Goal: Obtain resource: Download file/media

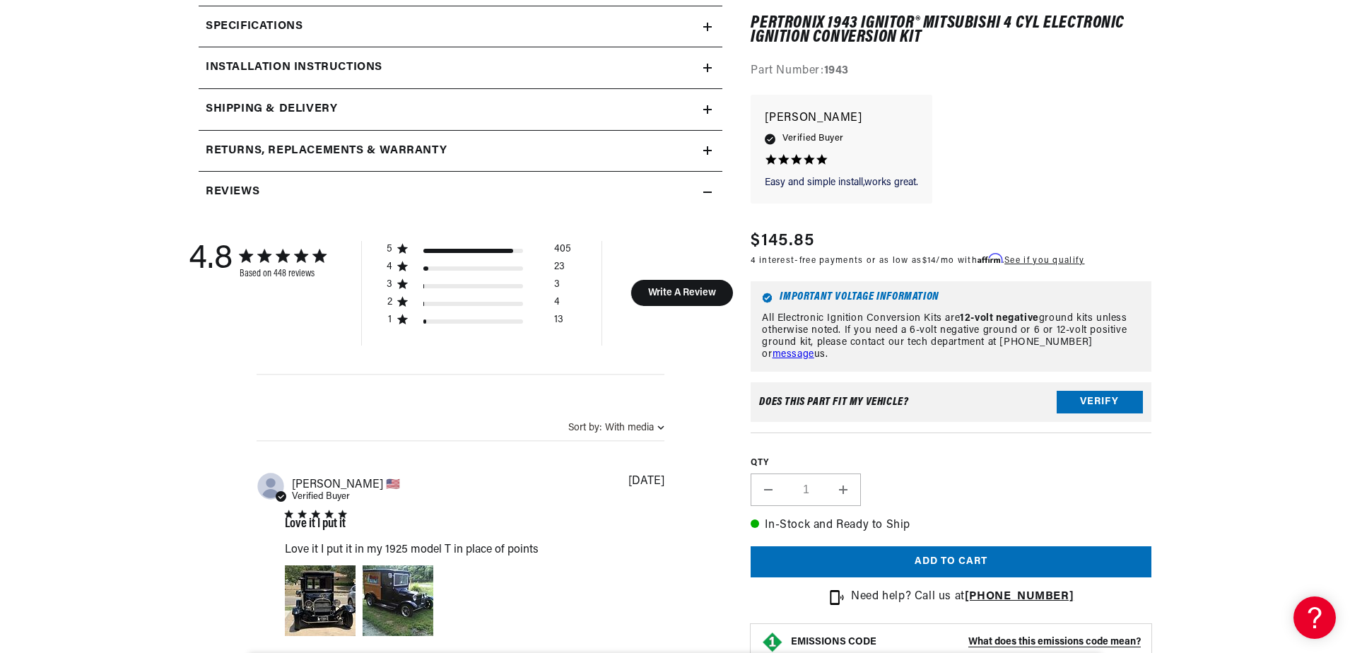
scroll to position [0, 428]
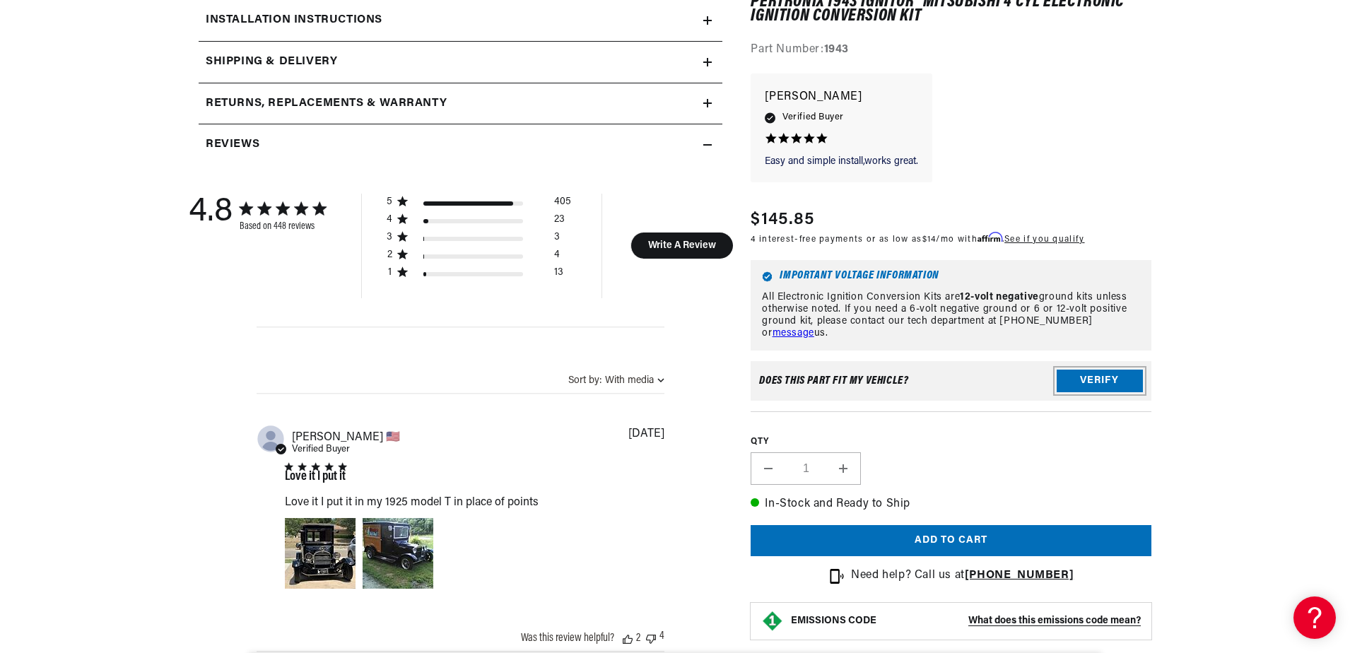
click at [1080, 370] on button "Verify" at bounding box center [1100, 381] width 86 height 23
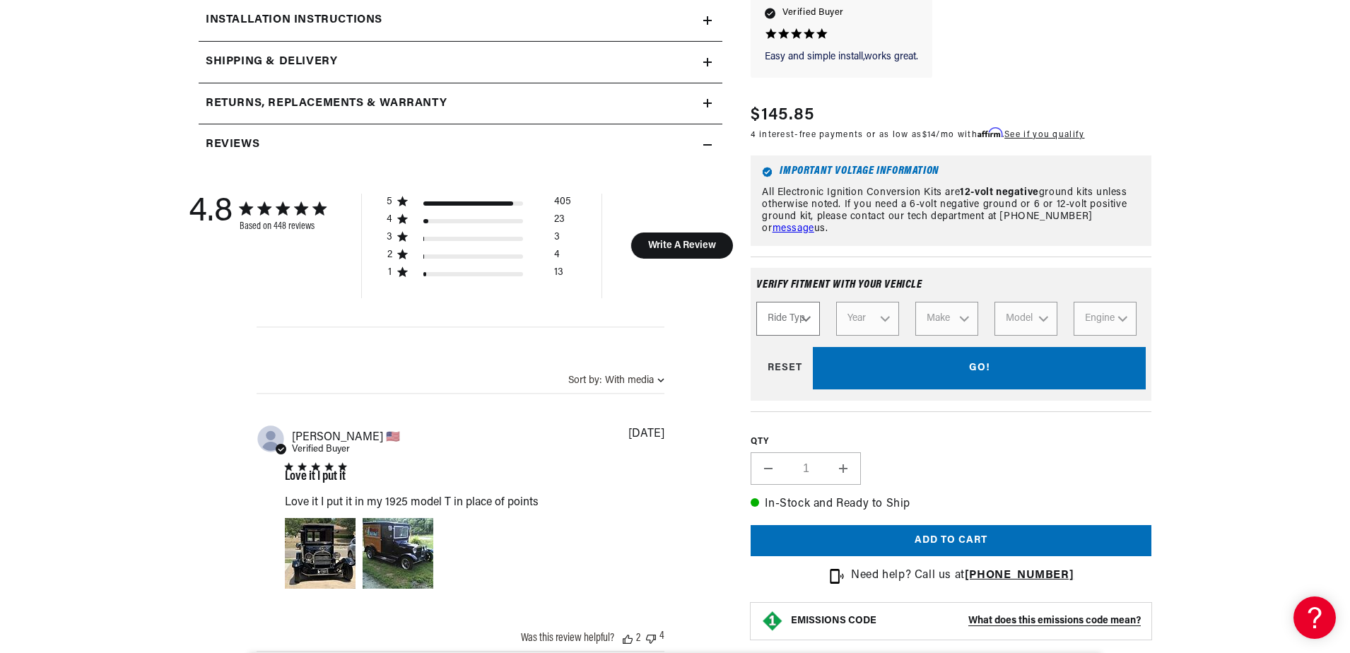
click at [807, 308] on select "Ride Type Automotive Agricultural Industrial Marine Motorcycle" at bounding box center [787, 320] width 63 height 34
select select "Industrial"
click at [756, 303] on select "Ride Type Automotive Agricultural Industrial Marine Motorcycle" at bounding box center [787, 320] width 63 height 34
select select "Industrial"
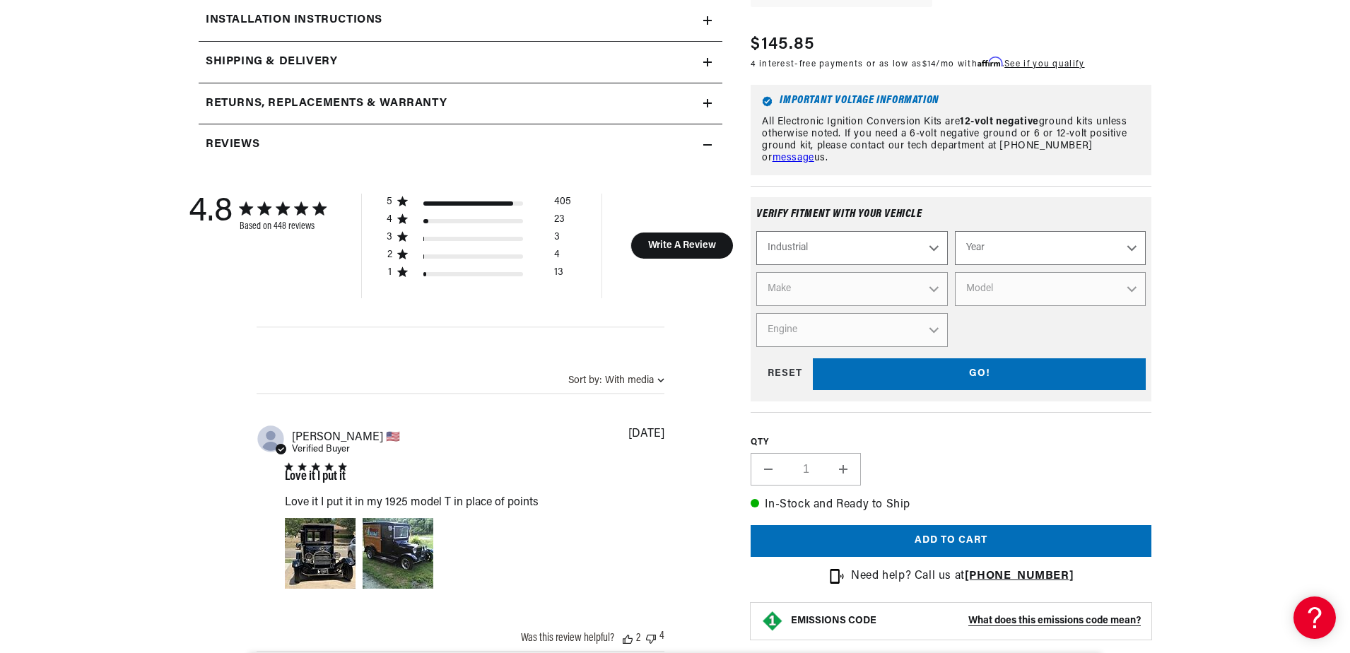
click at [937, 241] on select "Automotive Agricultural Industrial Marine Motorcycle" at bounding box center [851, 248] width 191 height 34
click at [983, 308] on div "Automotive Agricultural Industrial Marine Motorcycle Year 1990 1986 1984 1983 1…" at bounding box center [951, 289] width 390 height 116
click at [1132, 235] on select "Year 1990 1986 1984 1983 1982 1981 1980 1979 1978 1977 1976 1975 1974 1973 1972…" at bounding box center [1050, 248] width 191 height 34
select select "1986"
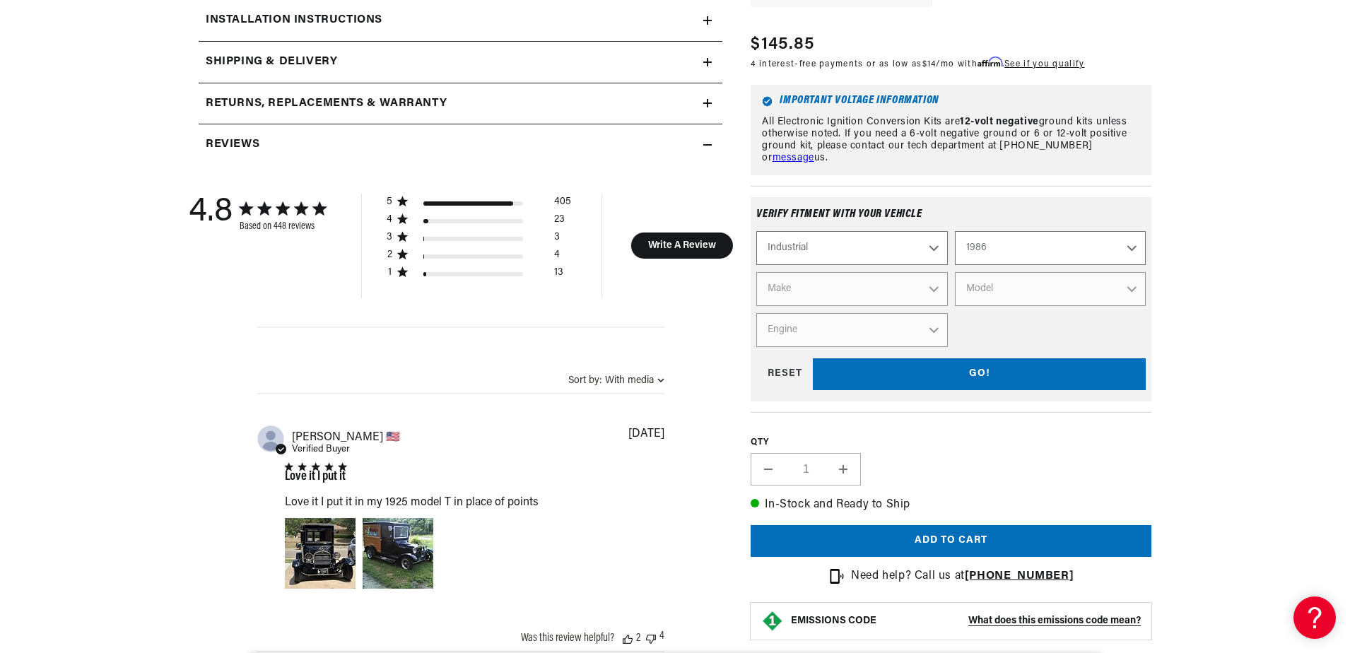
click at [955, 231] on select "Year 1990 1986 1984 1983 1982 1981 1980 1979 1978 1977 1976 1975 1974 1973 1972…" at bounding box center [1050, 248] width 191 height 34
select select "1986"
click at [932, 275] on select "Make Ford" at bounding box center [851, 289] width 191 height 34
click at [435, 452] on div "Abstract user icon roy l. 🇺🇸 Verified Buyer Love it I put it Love it I put it i…" at bounding box center [461, 513] width 408 height 177
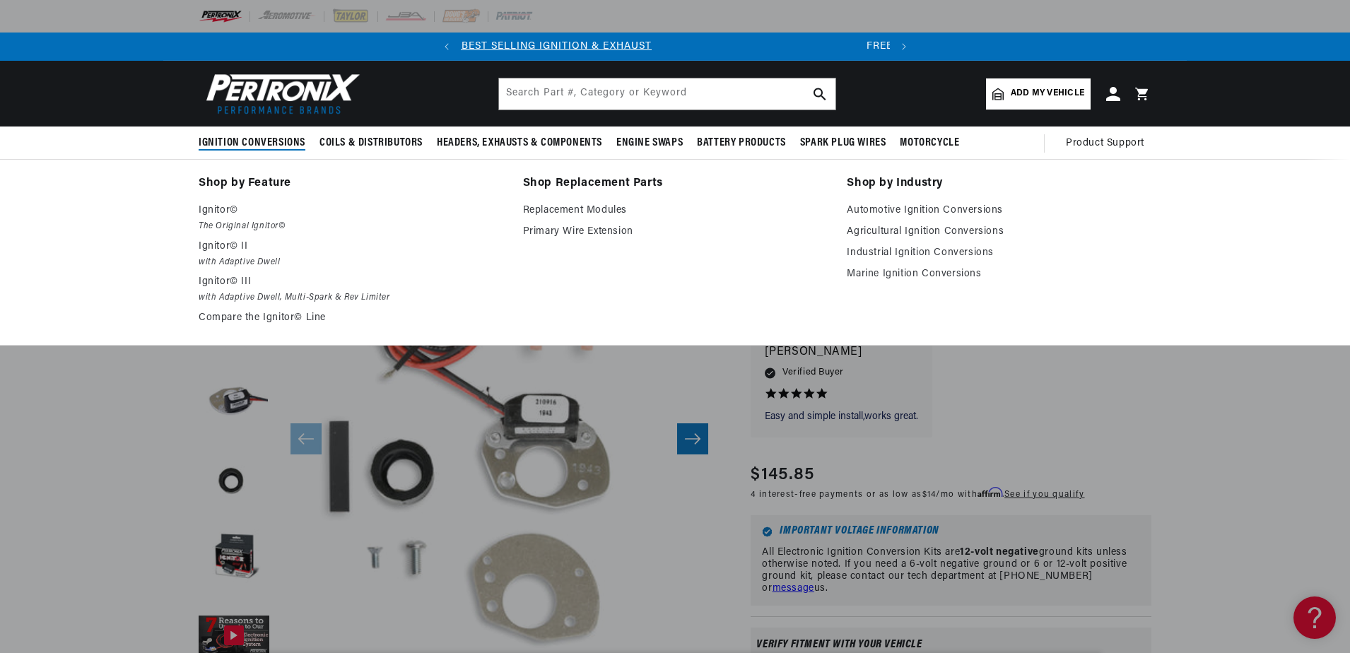
scroll to position [0, 0]
click at [918, 250] on link "Industrial Ignition Conversions" at bounding box center [999, 253] width 305 height 17
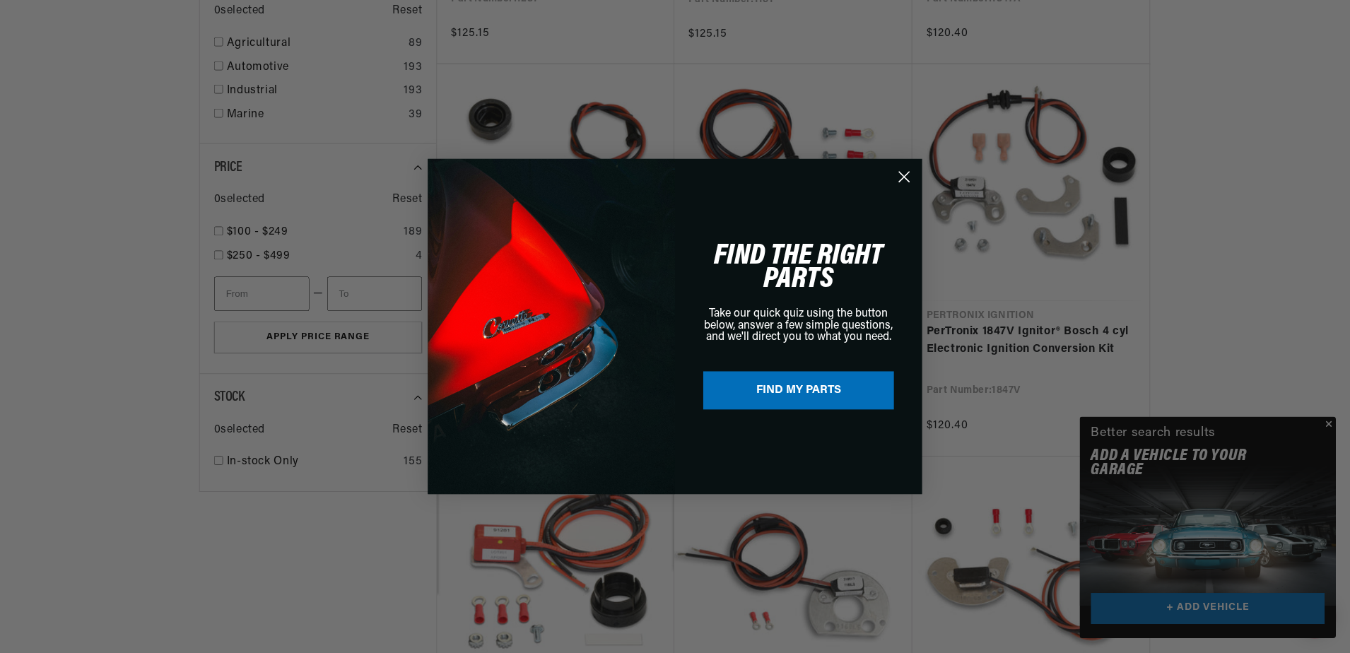
scroll to position [0, 428]
click at [1332, 423] on div "Close dialog FIND THE RIGHT PARTS Take our quick quiz using the button below, a…" at bounding box center [676, 326] width 1352 height 653
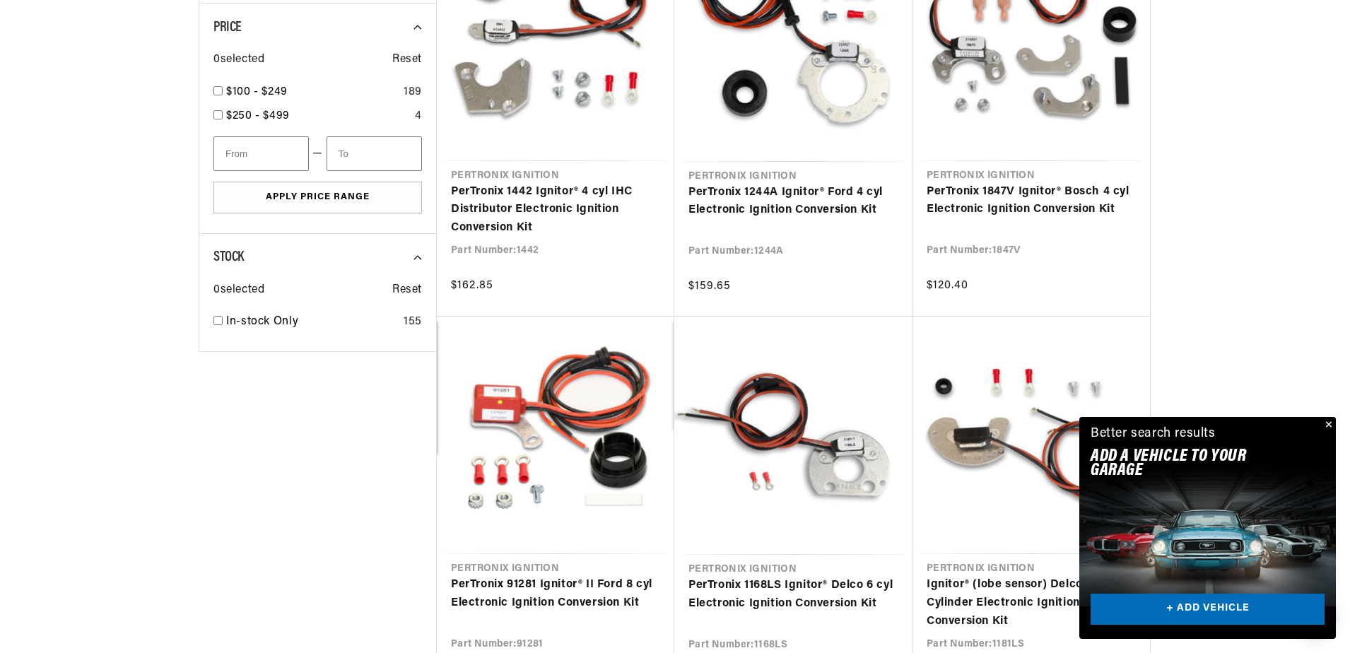
scroll to position [990, 0]
click at [1332, 423] on button "Close" at bounding box center [1327, 425] width 17 height 17
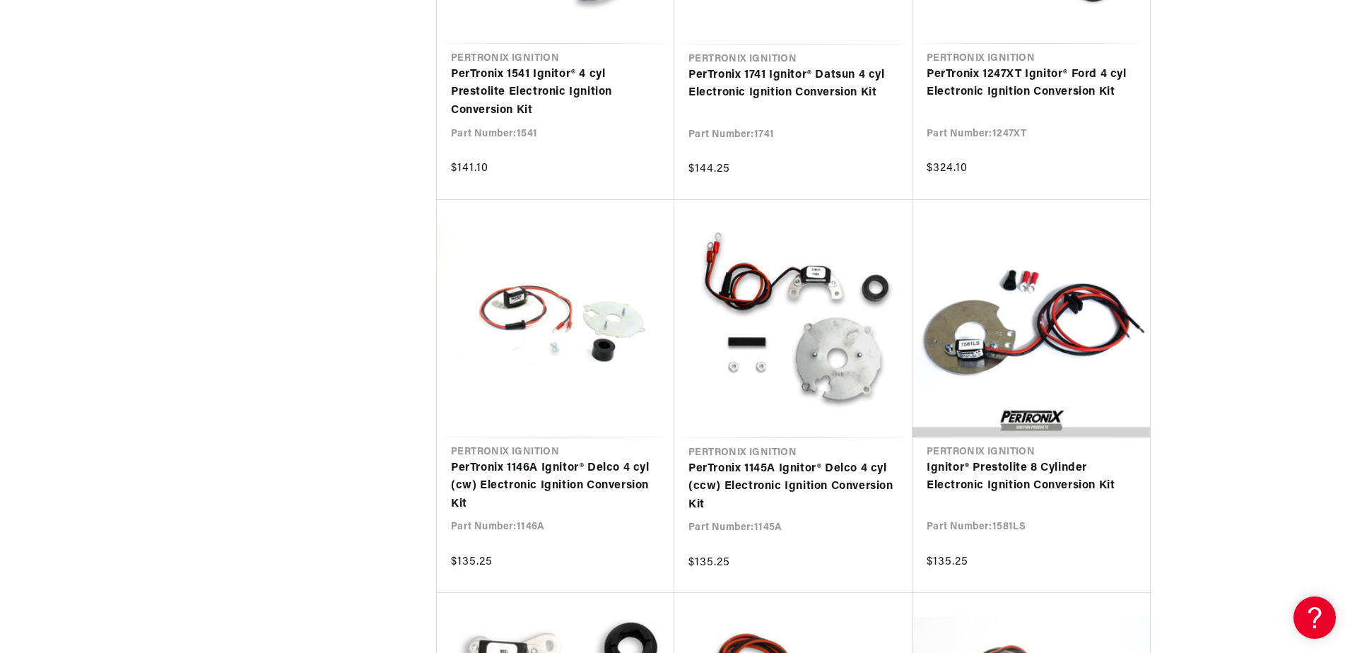
scroll to position [0, 428]
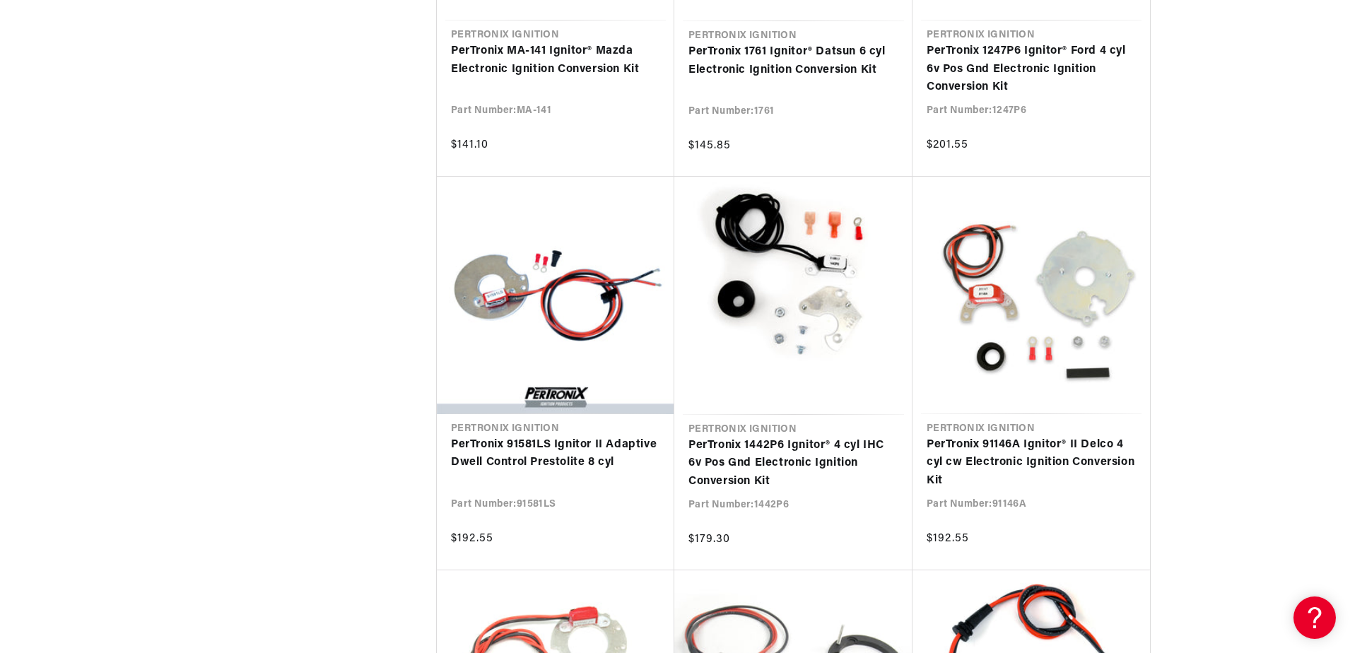
scroll to position [5868, 0]
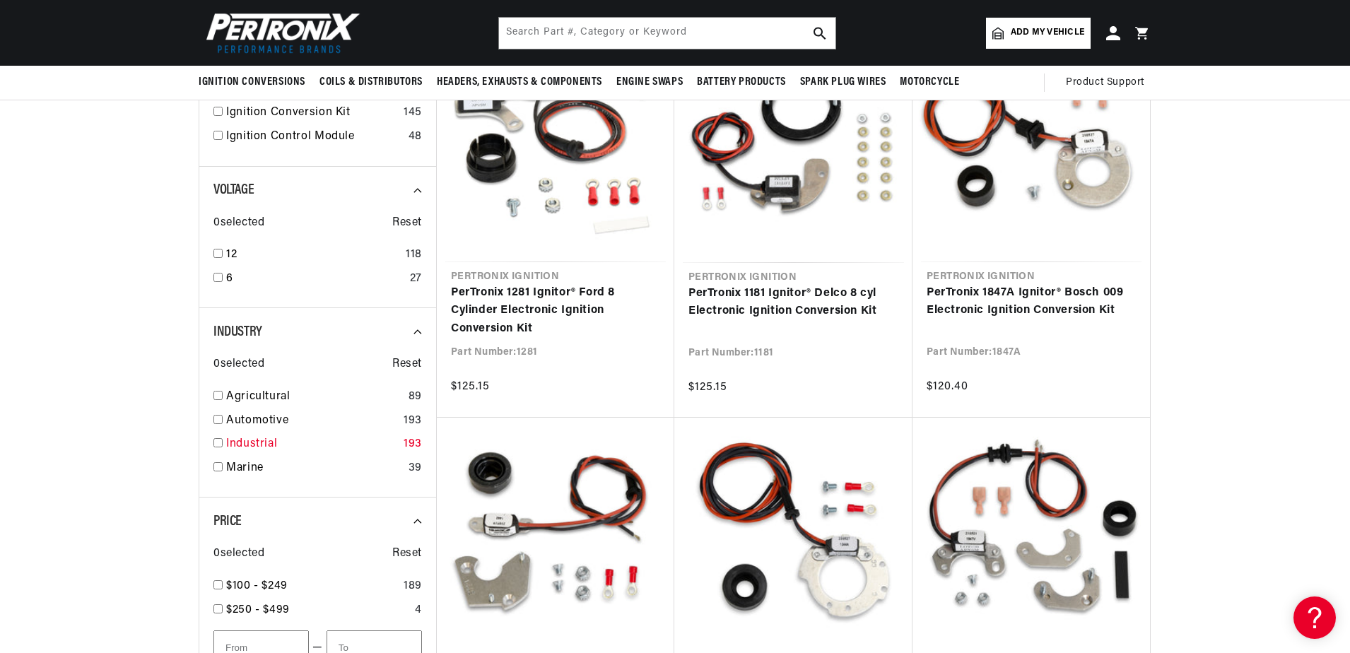
click at [217, 440] on input "checkbox" at bounding box center [217, 442] width 9 height 9
checkbox input "true"
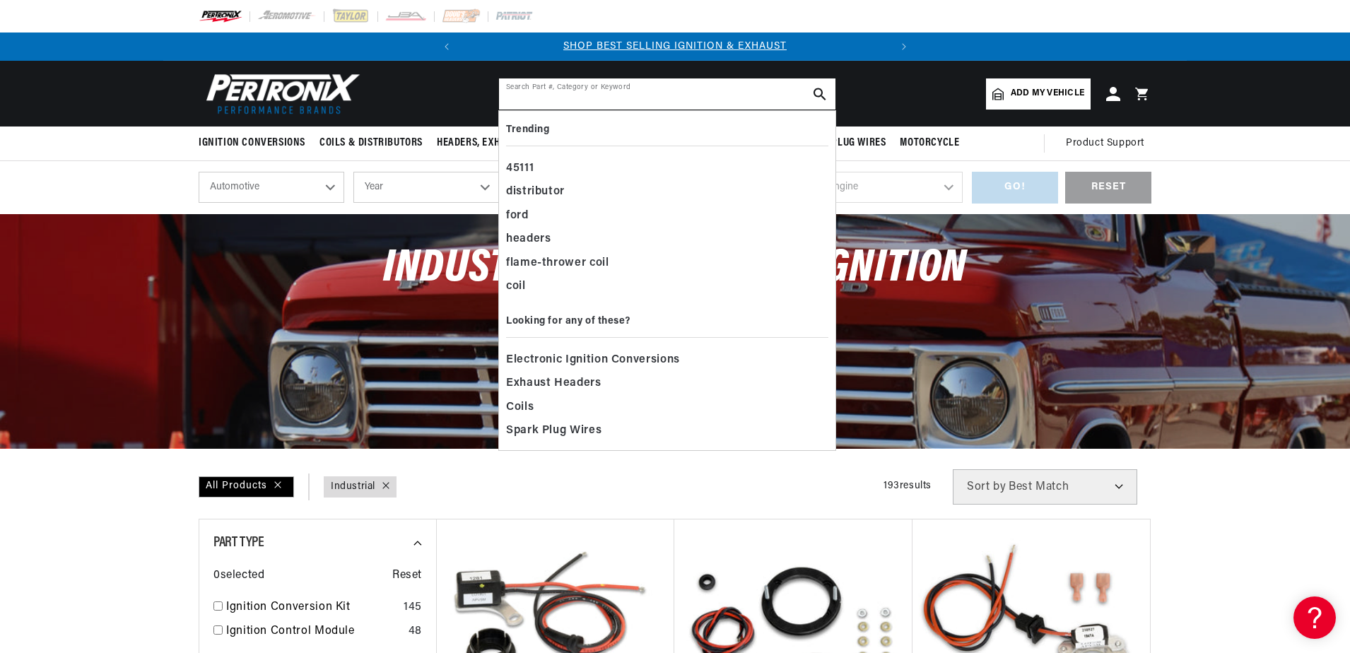
click at [563, 94] on input "text" at bounding box center [667, 93] width 337 height 31
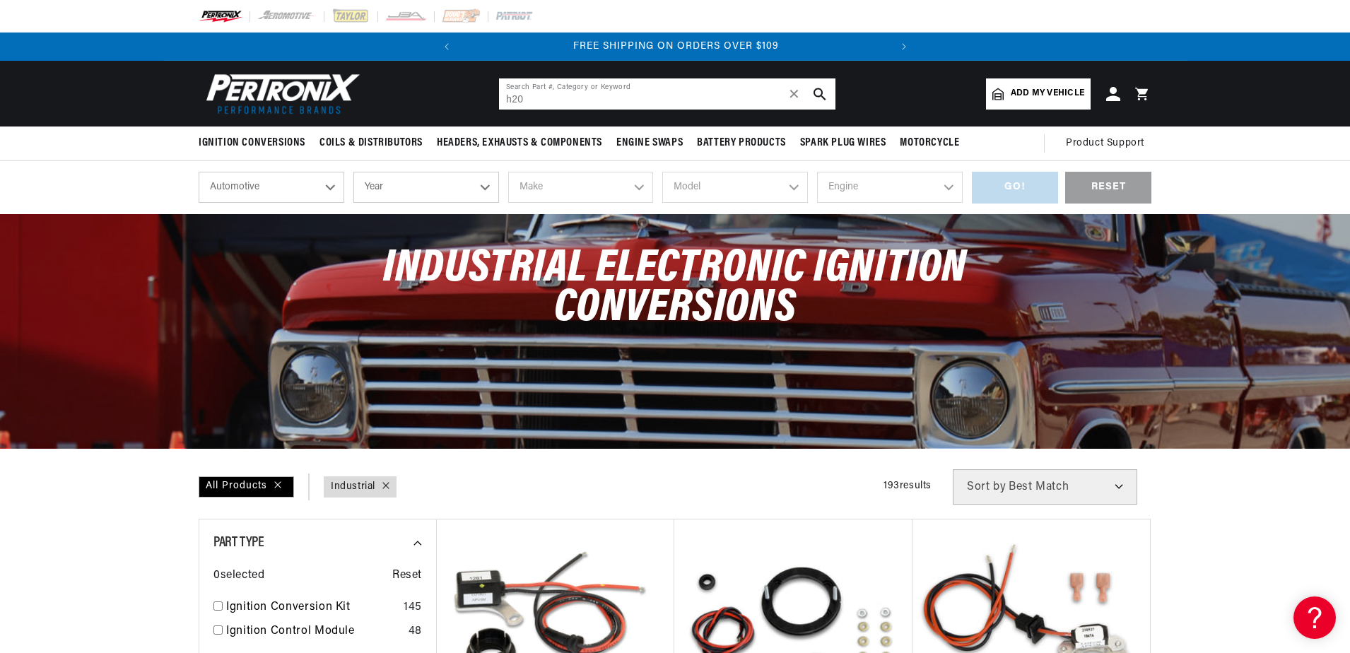
type input "h20"
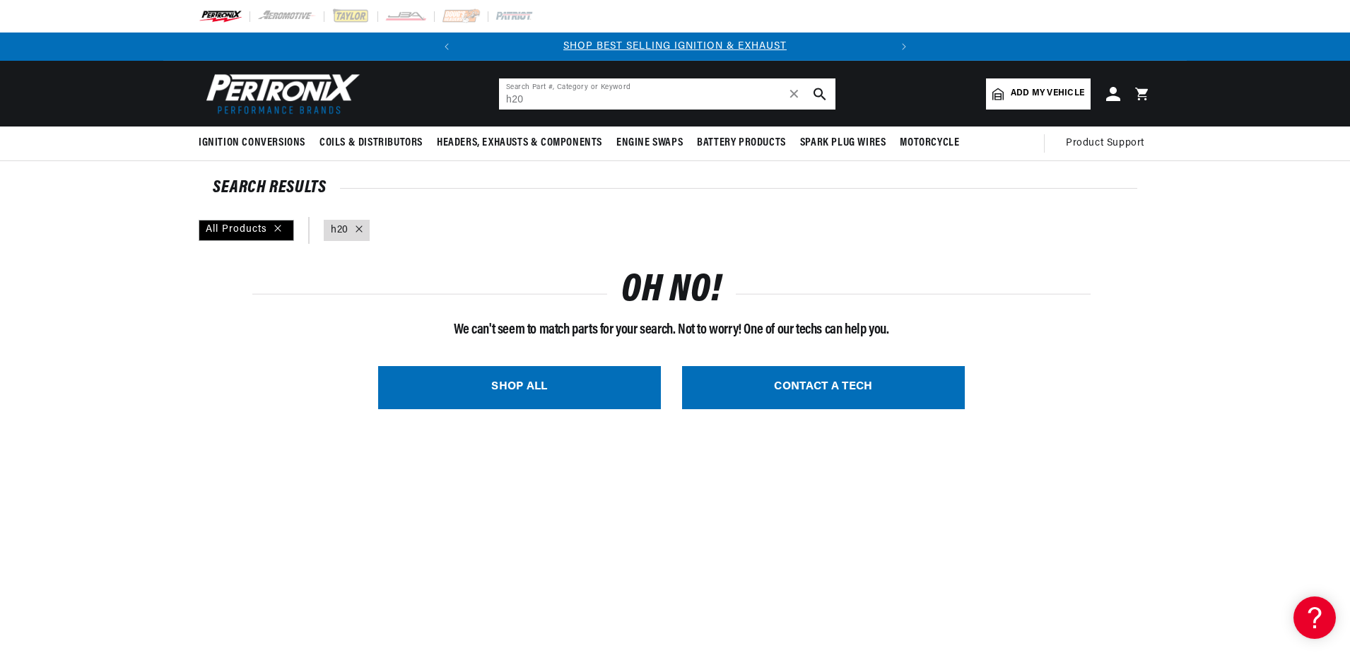
drag, startPoint x: 532, startPoint y: 96, endPoint x: 505, endPoint y: 106, distance: 28.6
click at [505, 106] on input "h20" at bounding box center [667, 93] width 337 height 31
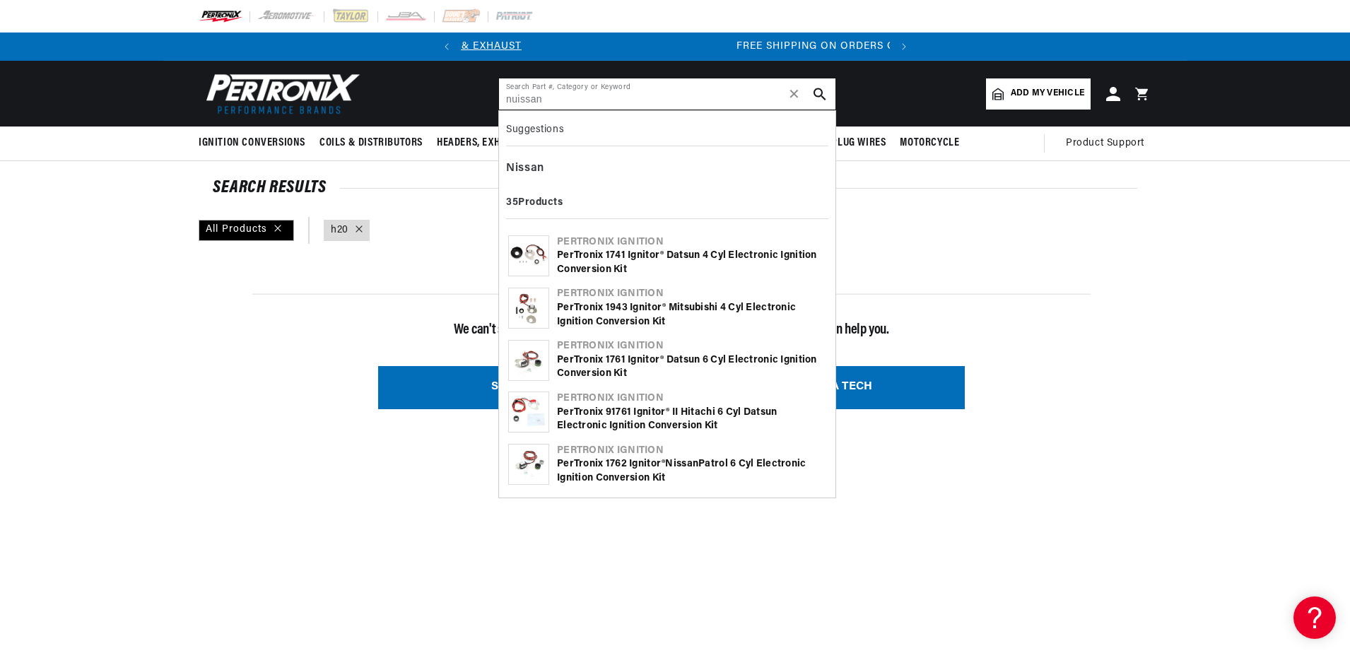
scroll to position [0, 428]
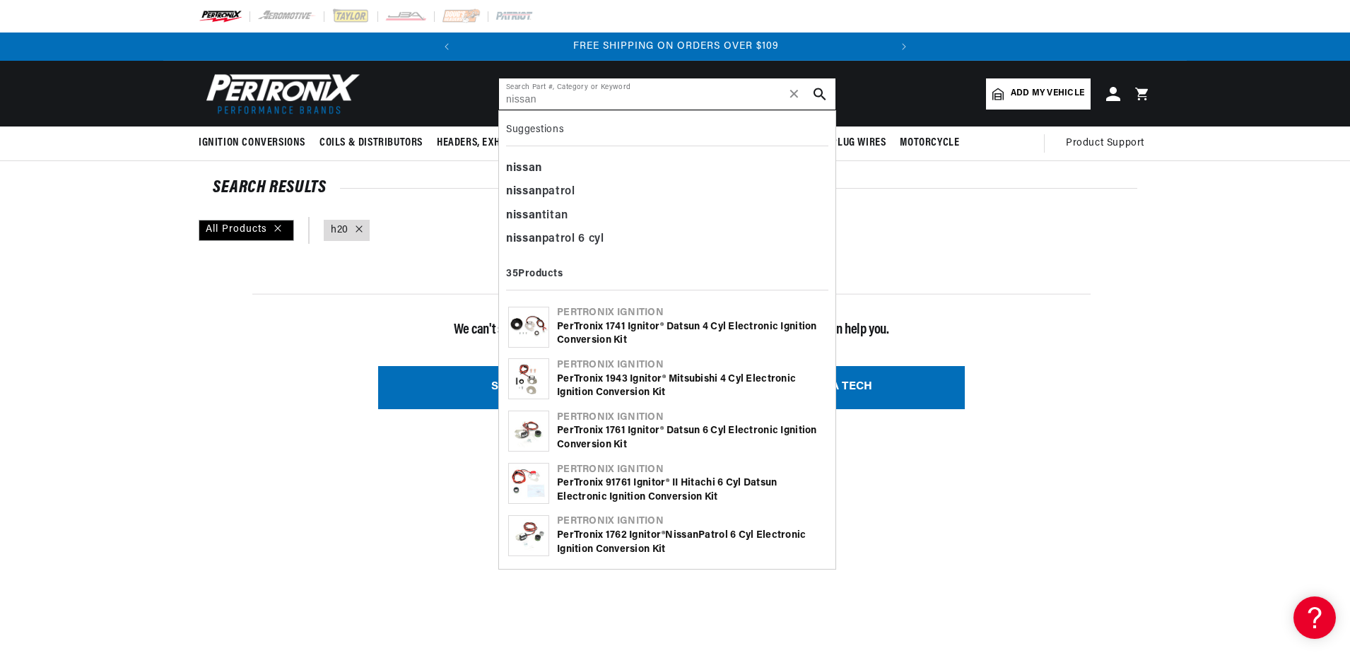
type input "nissan"
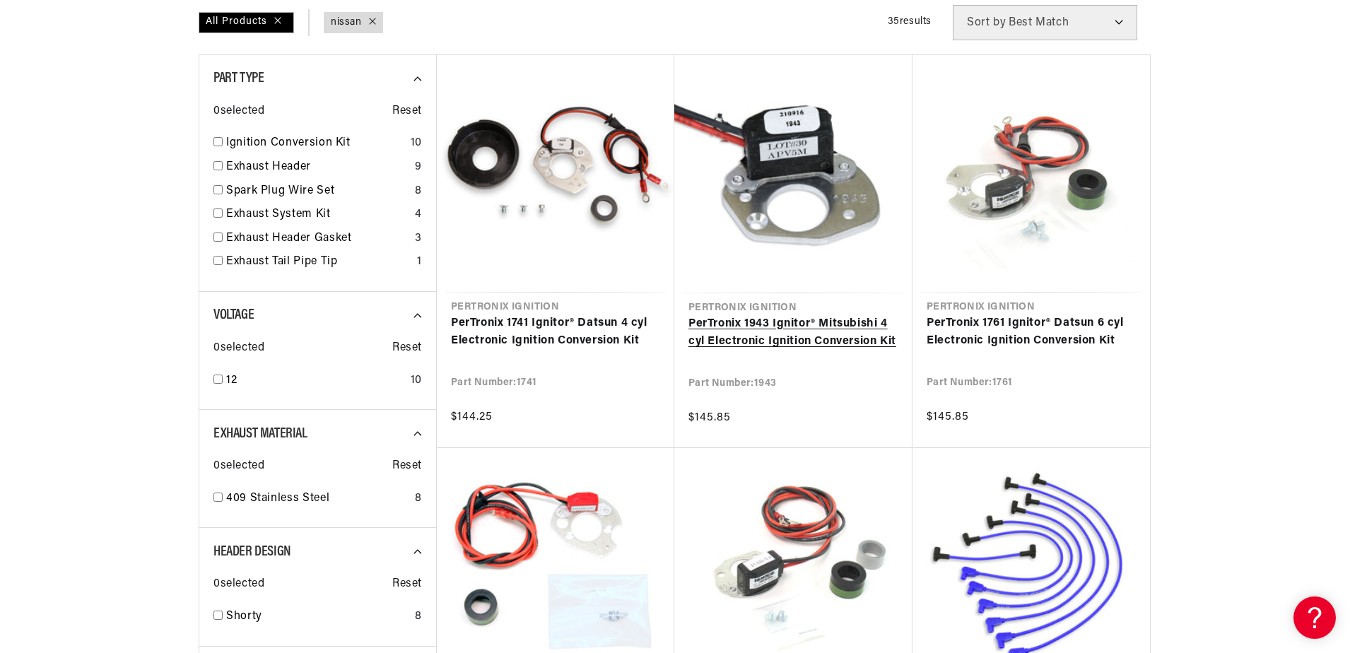
click at [809, 336] on link "PerTronix 1943 Ignitor® Mitsubishi 4 cyl Electronic Ignition Conversion Kit" at bounding box center [794, 333] width 210 height 36
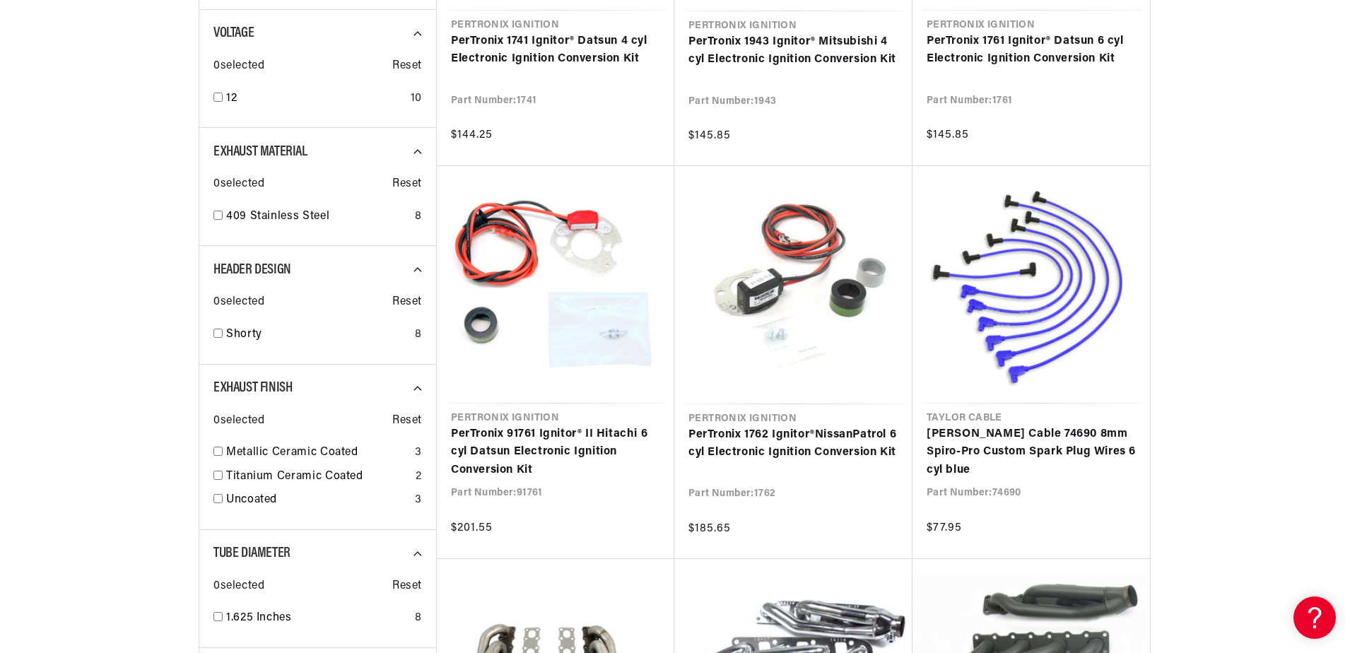
scroll to position [495, 0]
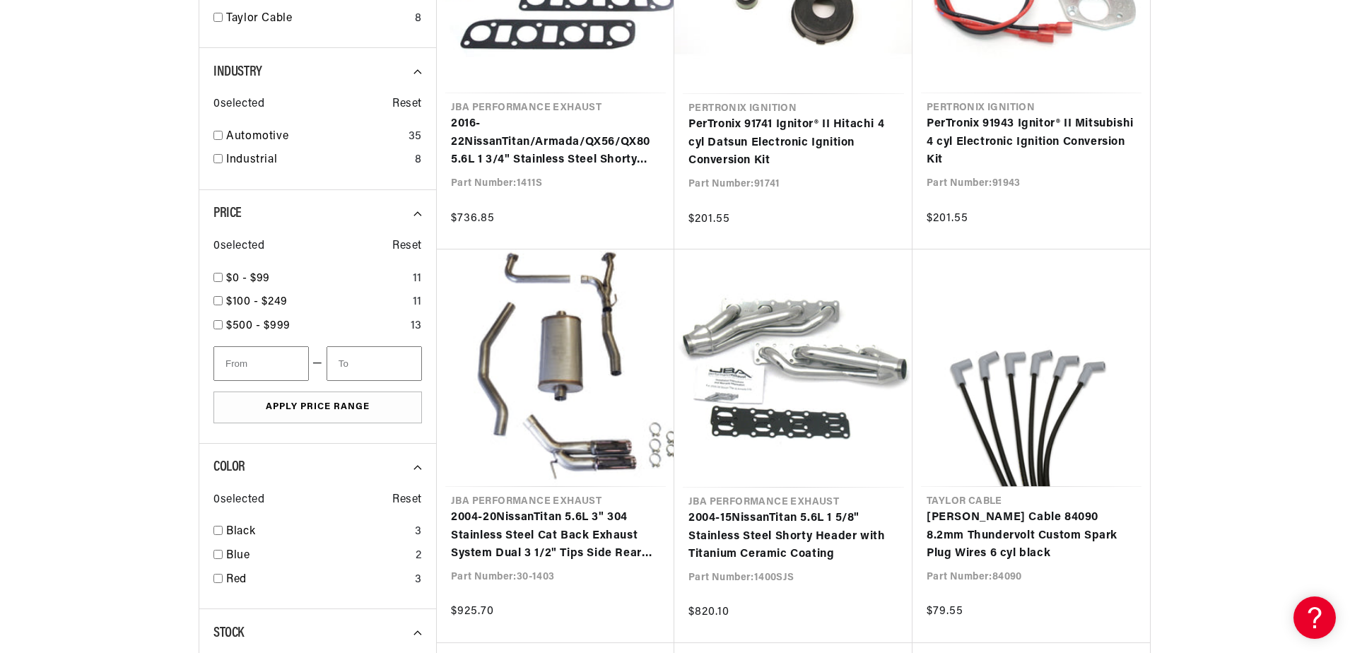
scroll to position [0, 428]
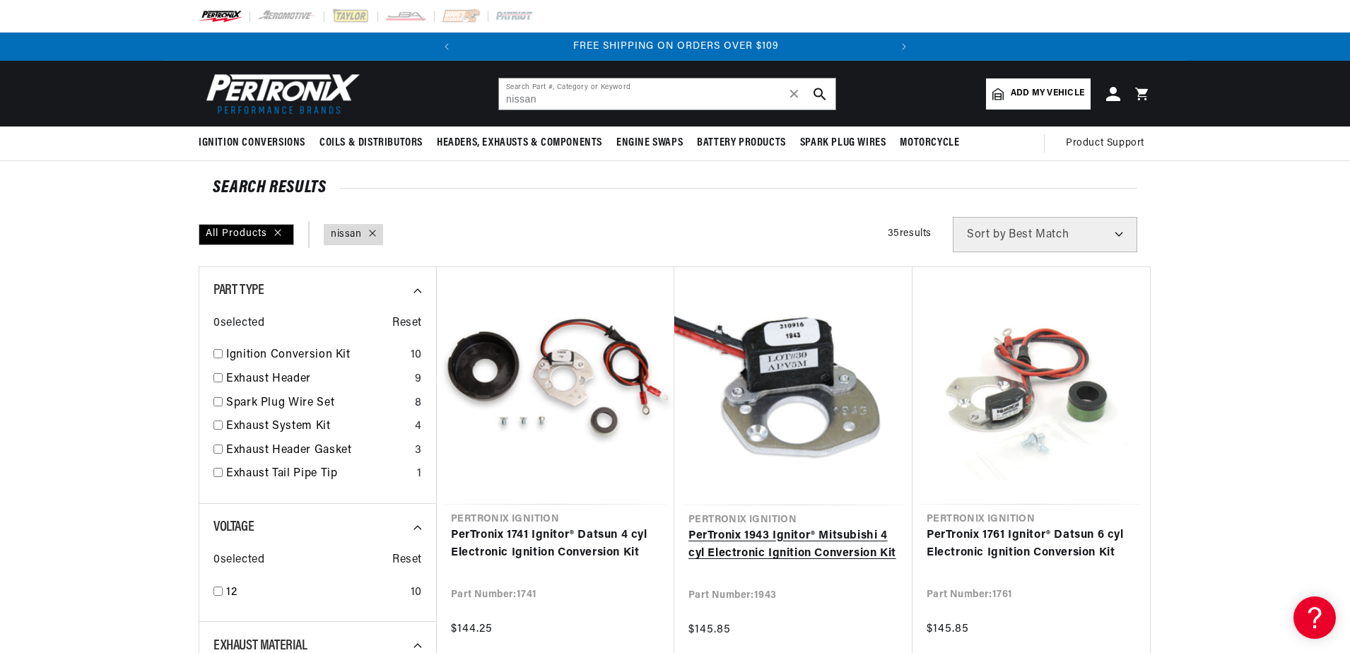
click at [821, 538] on link "PerTronix 1943 Ignitor® Mitsubishi 4 cyl Electronic Ignition Conversion Kit" at bounding box center [794, 545] width 210 height 36
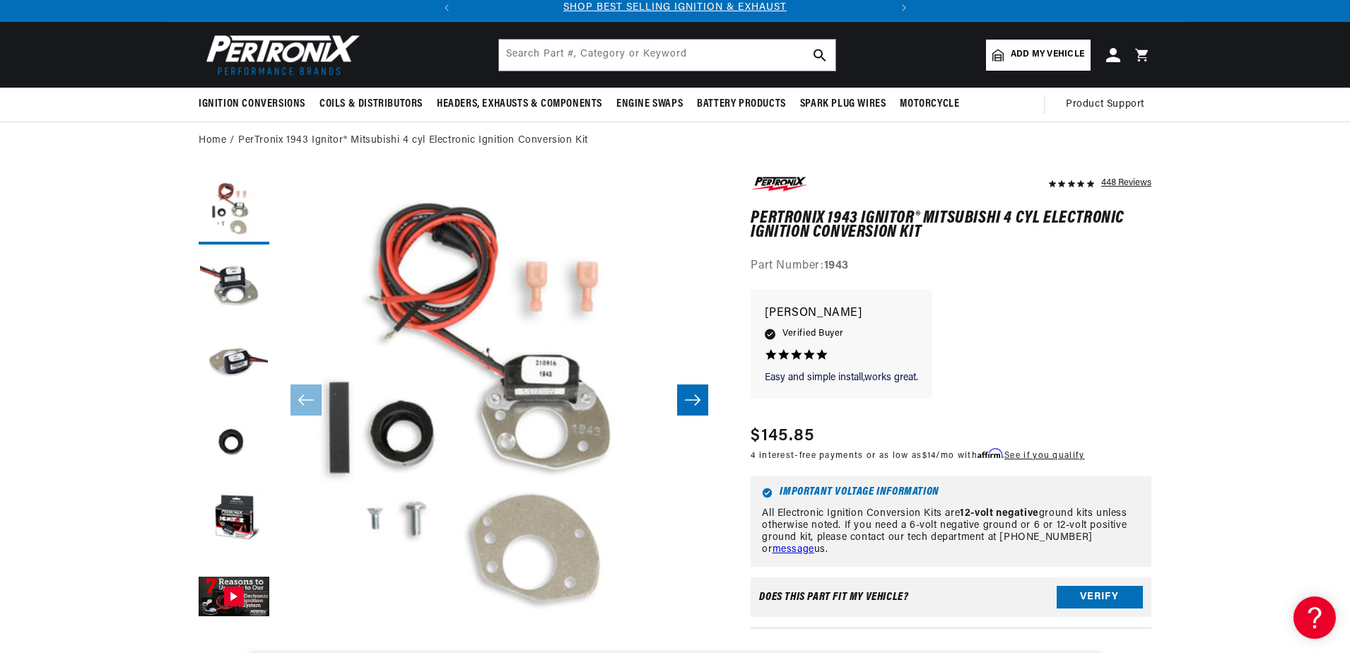
scroll to position [71, 0]
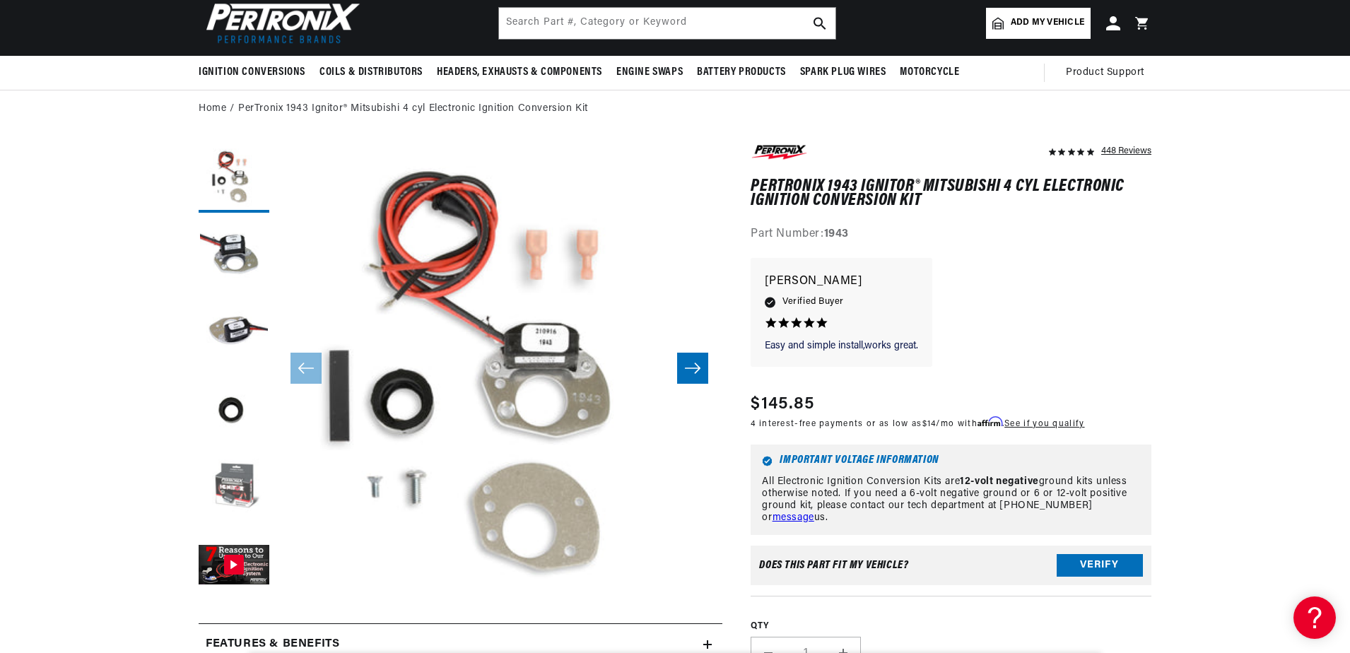
click at [239, 496] on button "Load image 5 in gallery view" at bounding box center [234, 488] width 71 height 71
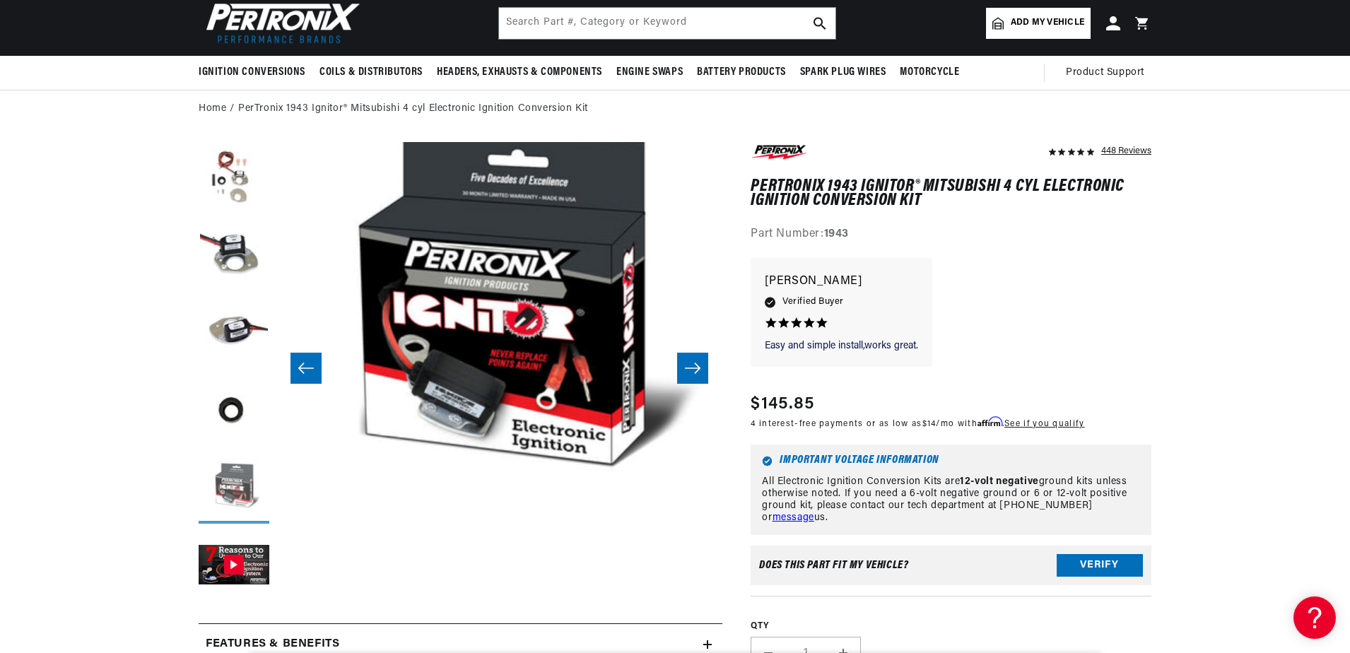
scroll to position [0, 428]
click at [238, 563] on button "Gallery Viewer" at bounding box center [234, 566] width 71 height 71
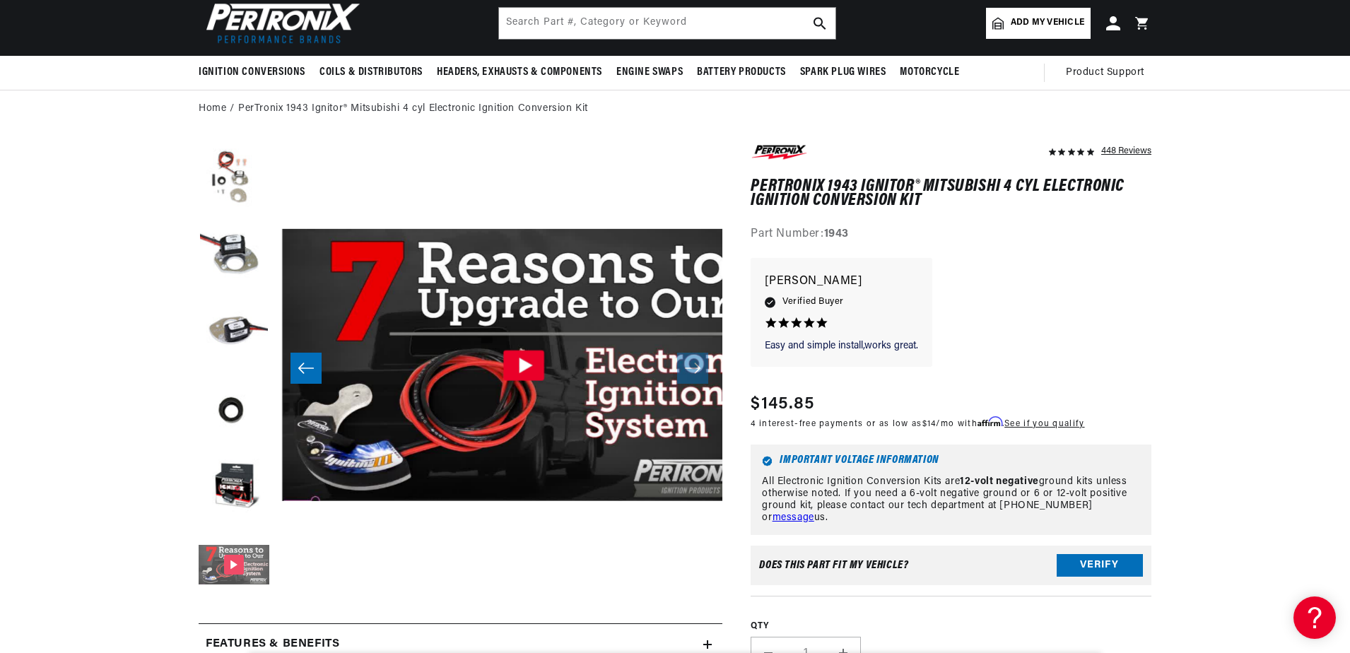
scroll to position [0, 2232]
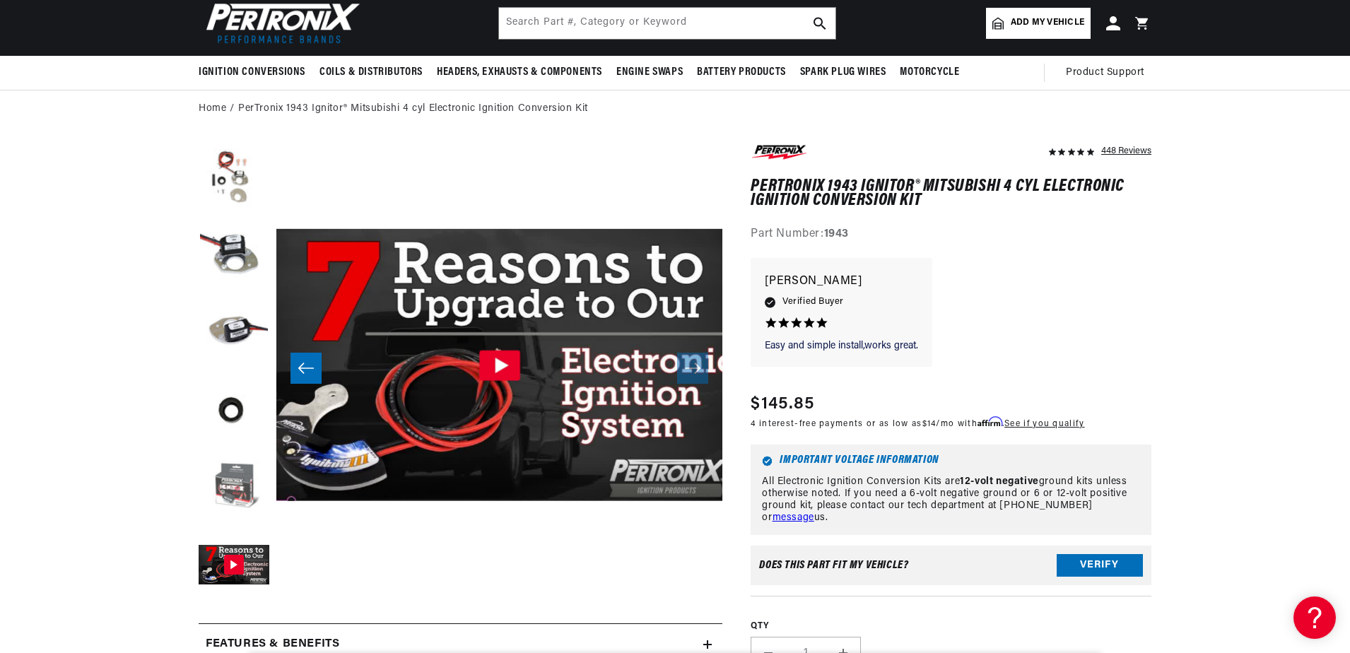
click at [223, 499] on button "Load image 5 in gallery view" at bounding box center [234, 488] width 71 height 71
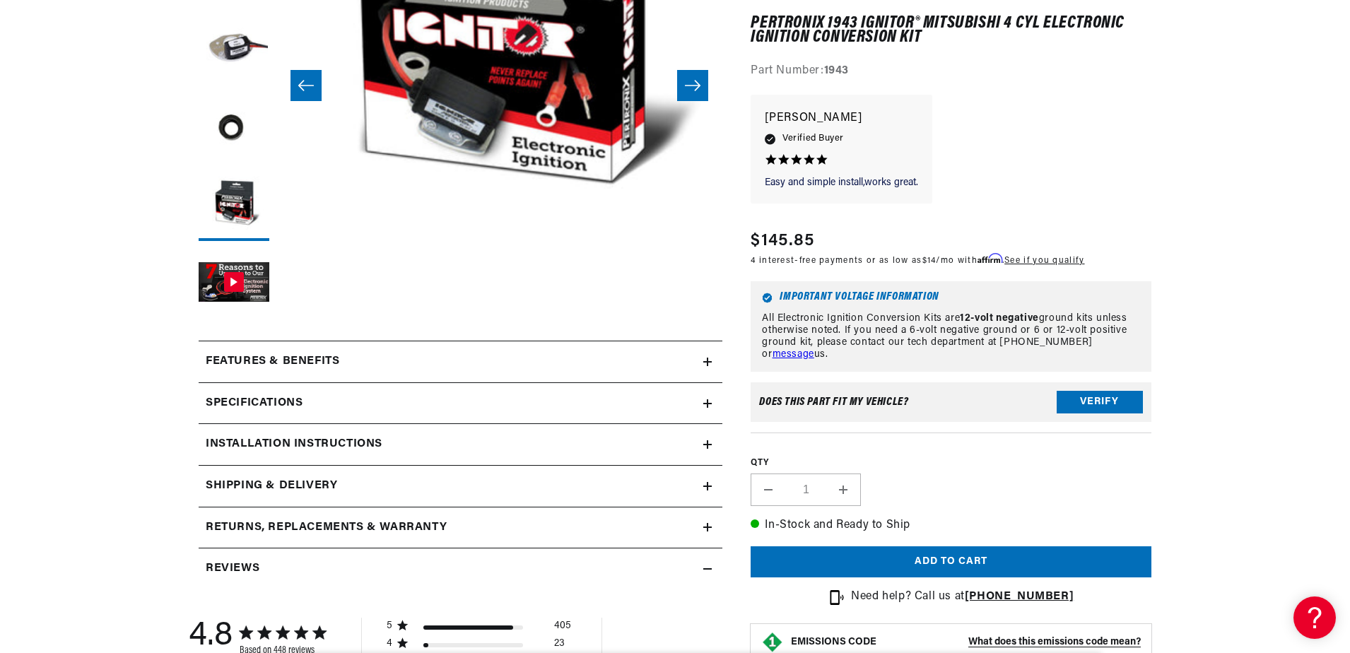
scroll to position [424, 0]
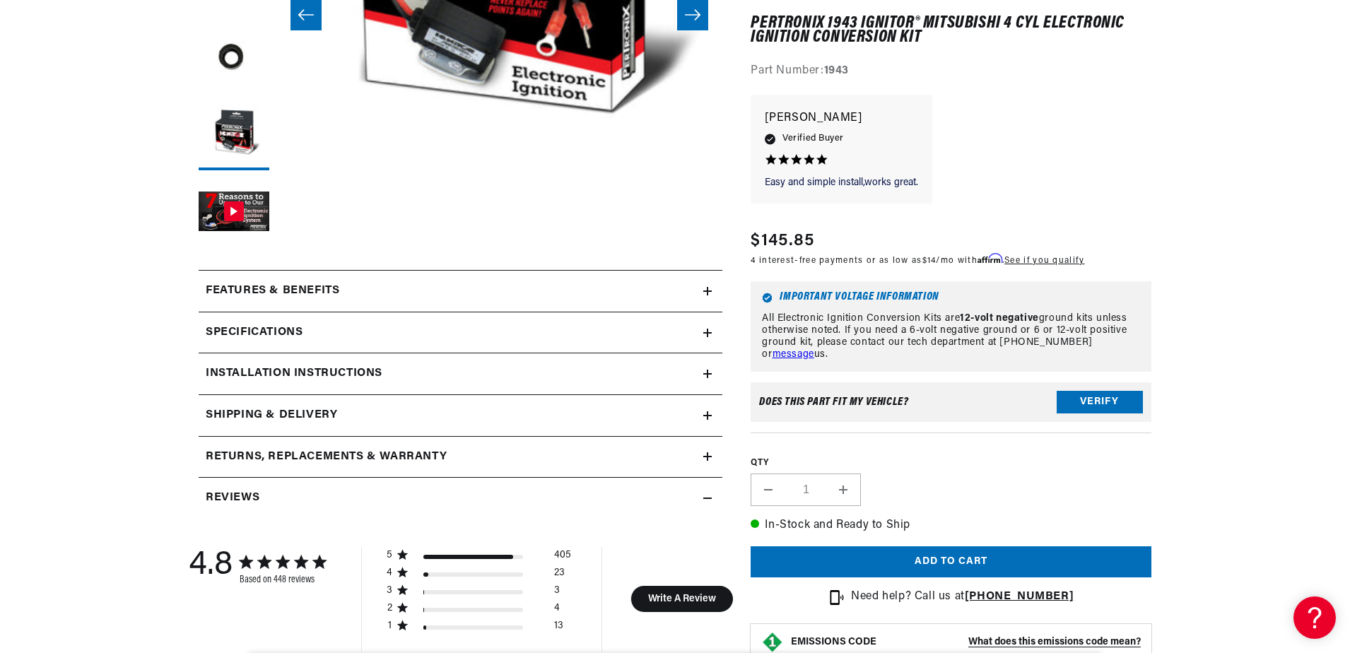
click at [711, 287] on icon at bounding box center [707, 291] width 8 height 8
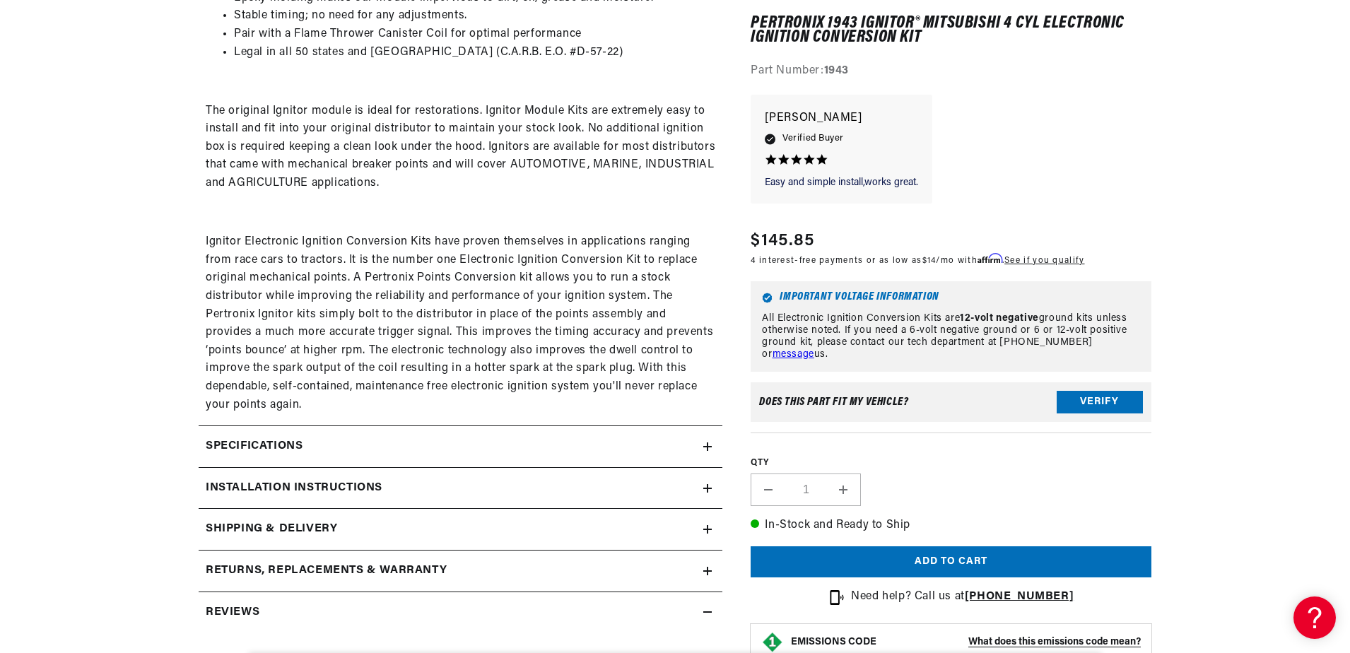
scroll to position [0, 428]
click at [705, 484] on icon at bounding box center [707, 488] width 8 height 8
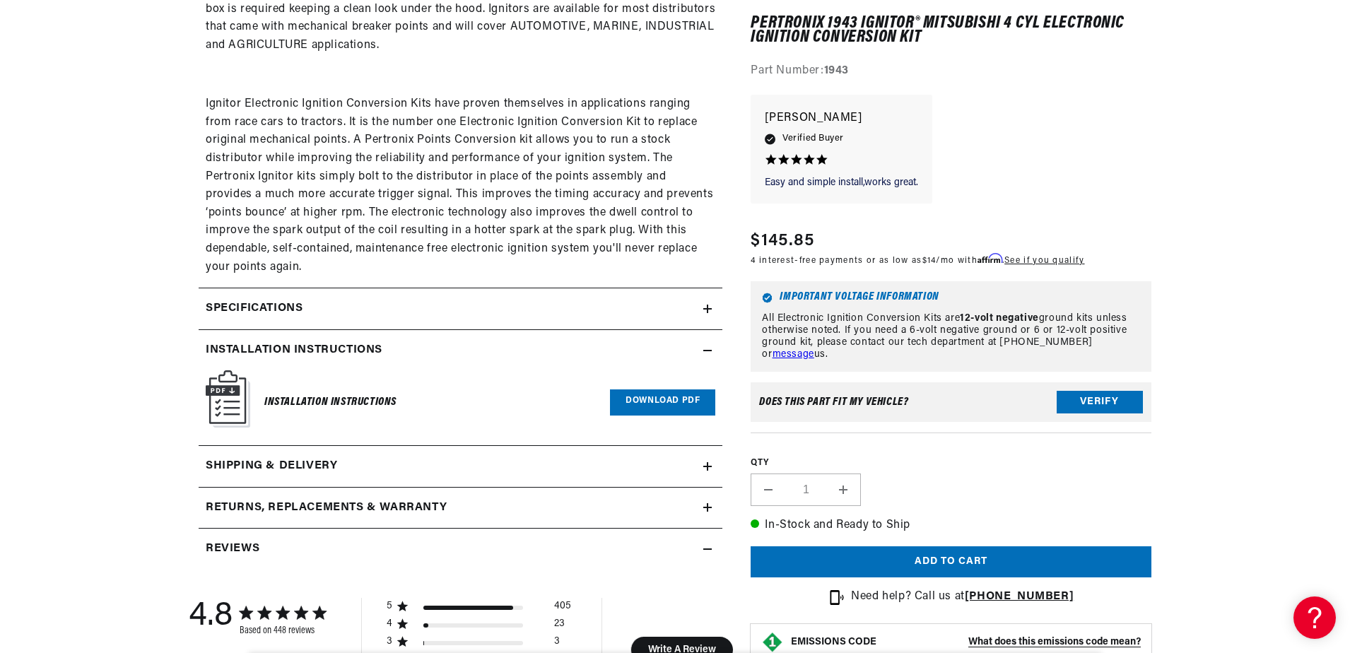
scroll to position [990, 0]
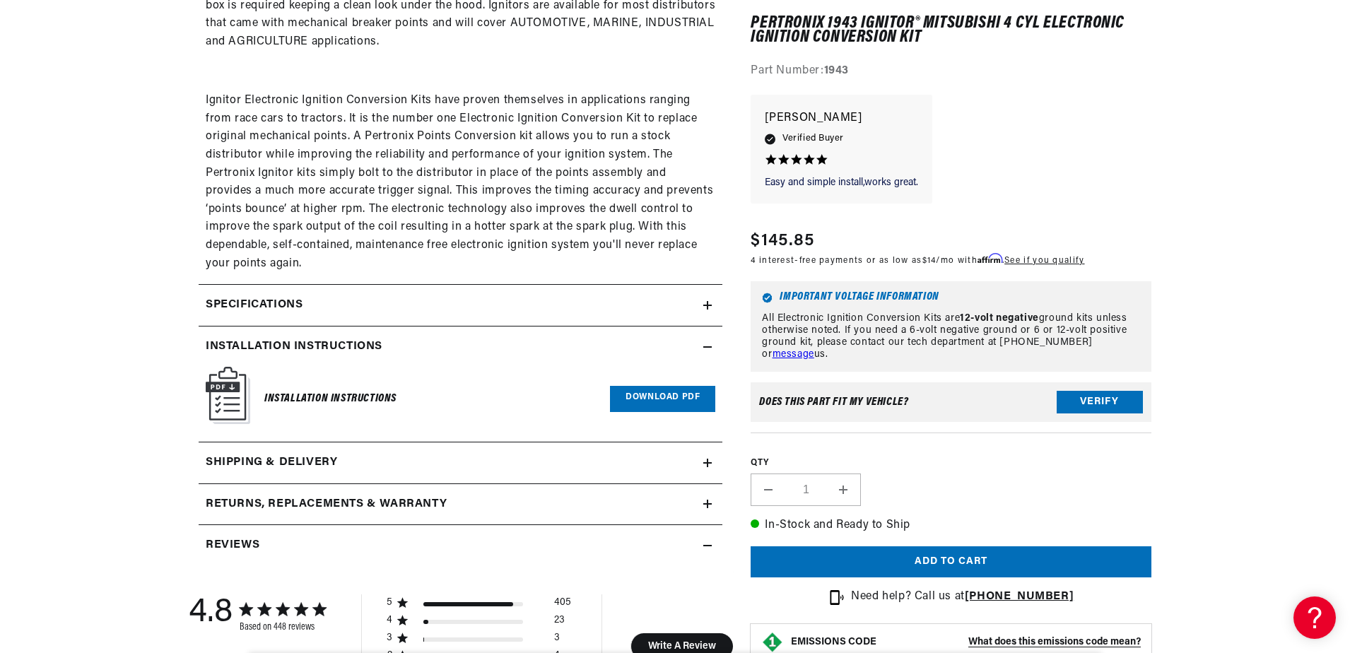
click at [645, 399] on link "Download PDF" at bounding box center [662, 399] width 105 height 26
